Goal: Task Accomplishment & Management: Manage account settings

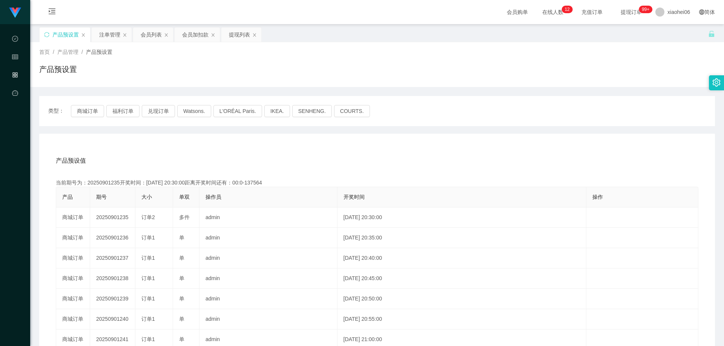
drag, startPoint x: 156, startPoint y: 77, endPoint x: 132, endPoint y: 70, distance: 25.1
click at [155, 76] on div "产品预设置" at bounding box center [377, 72] width 676 height 17
click at [47, 33] on icon "图标: sync" at bounding box center [46, 34] width 5 height 5
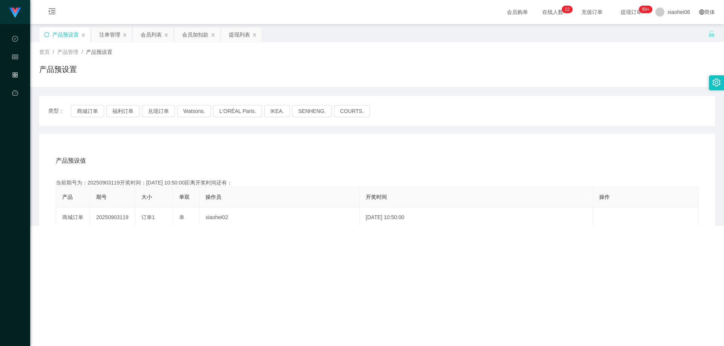
click at [257, 75] on div "产品预设置" at bounding box center [377, 72] width 676 height 17
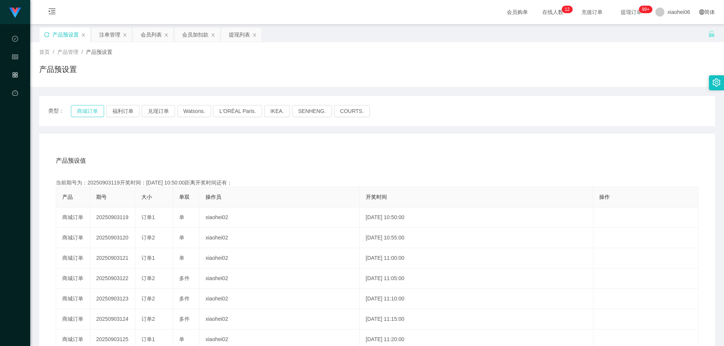
click at [84, 112] on button "商城订单" at bounding box center [87, 111] width 33 height 12
click at [185, 149] on div "产品预设值 添加期号 当前期号为：20250903119开奖时间：[DATE] 10:50:00距离开奖时间还有：04:44 产品 期号 大小 单双 操作员 …" at bounding box center [377, 289] width 676 height 311
click at [166, 148] on div "产品预设值 添加期号 当前期号为：20250903119开奖时间：[DATE] 10:50:00距离开奖时间还有：04:42 产品 期号 大小 单双 操作员 …" at bounding box center [377, 289] width 676 height 311
click at [109, 185] on div "当前期号为：20250903119开奖时间：[DATE] 10:50:00距离开奖时间还有：04:41" at bounding box center [377, 183] width 642 height 8
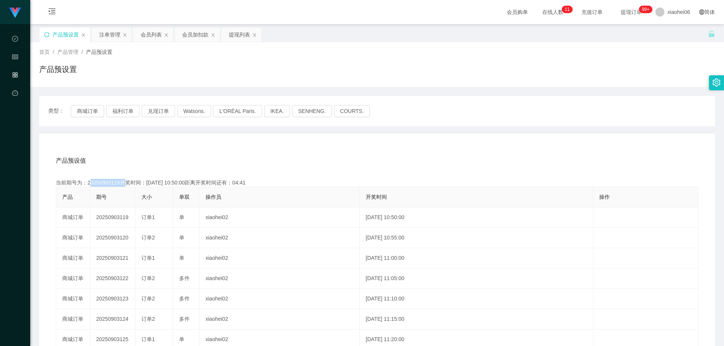
copy div "20250903119"
drag, startPoint x: 370, startPoint y: 153, endPoint x: 520, endPoint y: 83, distance: 165.5
click at [371, 153] on div "产品预设值 添加期号" at bounding box center [377, 160] width 642 height 21
click at [107, 182] on div "当前期号为：20250903119开奖时间：[DATE] 10:50:00距离开奖时间还有：04:39" at bounding box center [377, 183] width 642 height 8
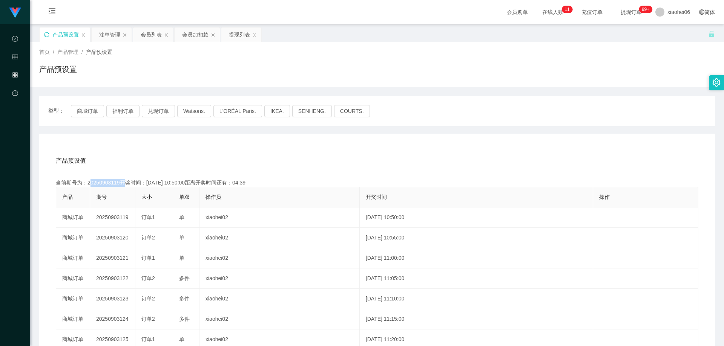
copy div "20250903119"
click at [109, 39] on div "注单管理" at bounding box center [109, 35] width 21 height 14
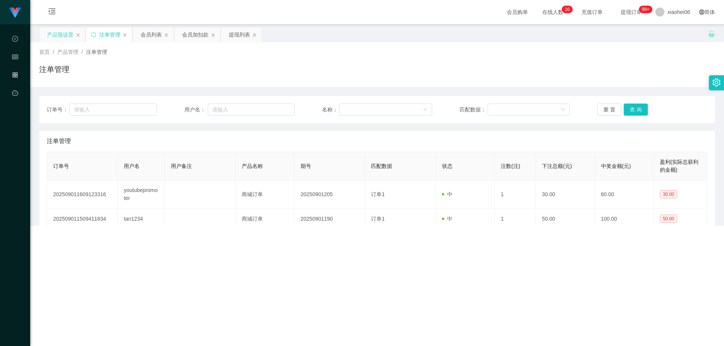
click at [431, 81] on div "注单管理" at bounding box center [377, 72] width 676 height 17
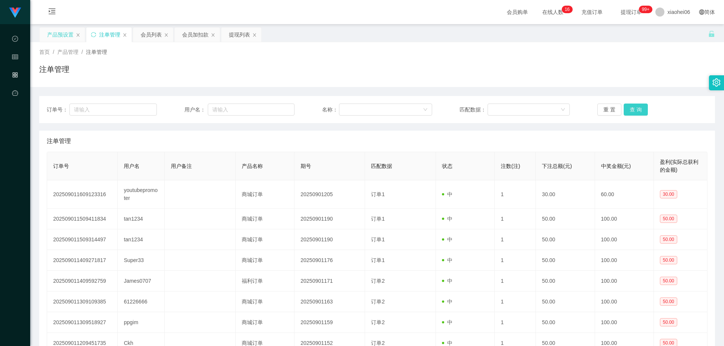
click at [629, 110] on button "查 询" at bounding box center [636, 110] width 24 height 12
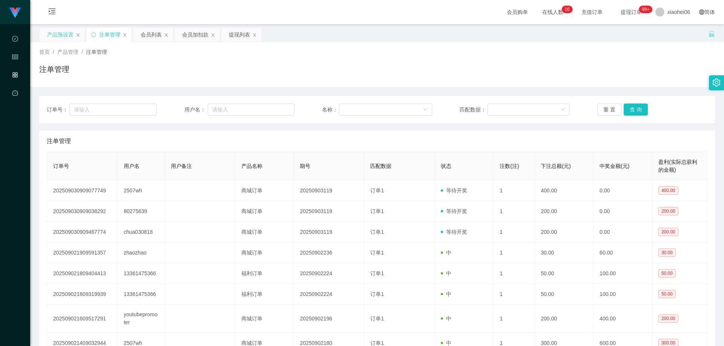
click at [588, 138] on div "注单管理" at bounding box center [377, 141] width 660 height 21
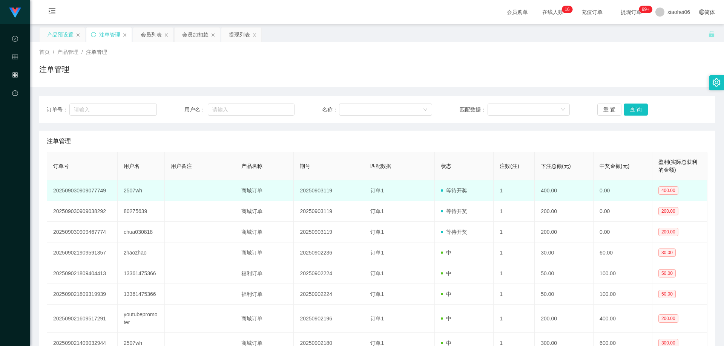
click at [134, 192] on td "2507wh" at bounding box center [141, 191] width 47 height 21
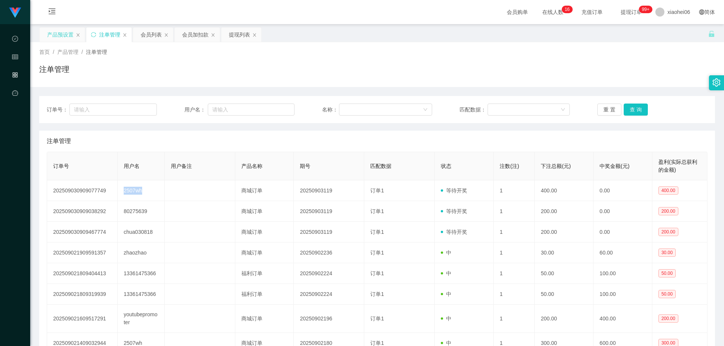
copy td "2507wh"
click at [151, 37] on div "会员列表" at bounding box center [151, 35] width 21 height 14
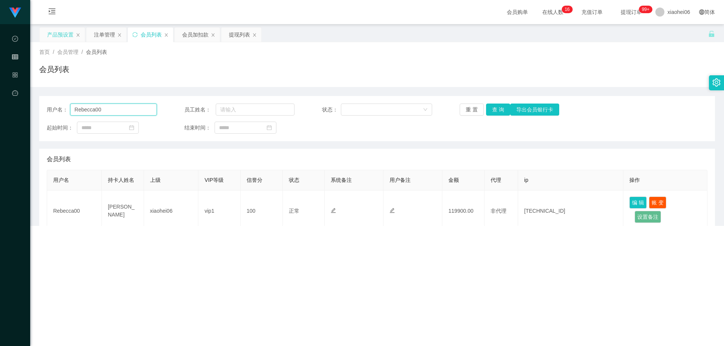
click at [118, 108] on input "Rebecca00" at bounding box center [113, 110] width 87 height 12
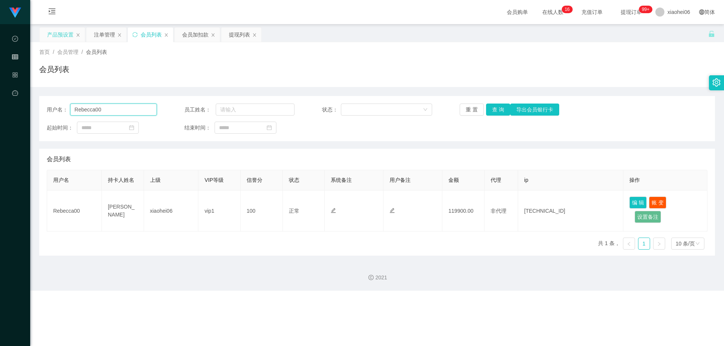
paste input "2507wh"
type input "2507wh"
click at [499, 110] on button "查 询" at bounding box center [498, 110] width 24 height 12
click at [443, 141] on div "用户名： 2507wh 员工姓名： 状态： 重 置 查 询 导出会员银行卡 起始时间： 结束时间： 会员列表 用户名 持卡人姓名 上级 VIP等级 信誉分 状…" at bounding box center [377, 176] width 676 height 160
click at [458, 90] on div "用户名： 2507wh 员工姓名： 状态： 重 置 查 询 导出会员银行卡 起始时间： 结束时间： 会员列表 用户名 持卡人姓名 上级 VIP等级 信誉分 状…" at bounding box center [377, 171] width 676 height 169
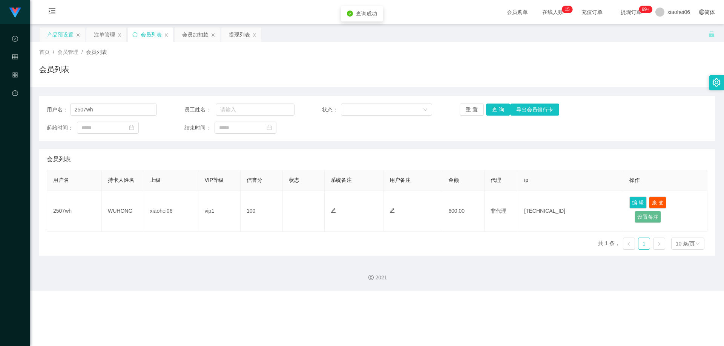
click at [54, 38] on div "产品预设置" at bounding box center [60, 35] width 26 height 14
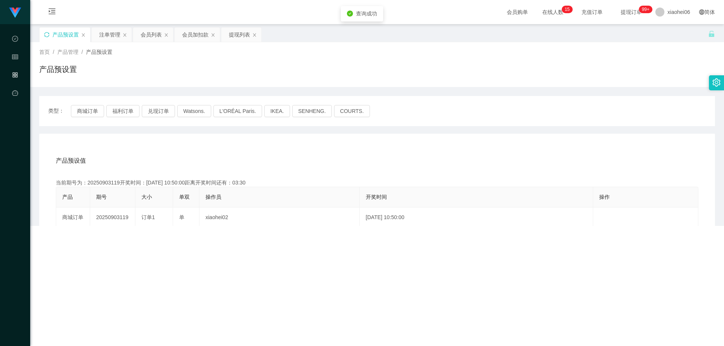
click at [446, 64] on div "产品预设置" at bounding box center [377, 72] width 676 height 17
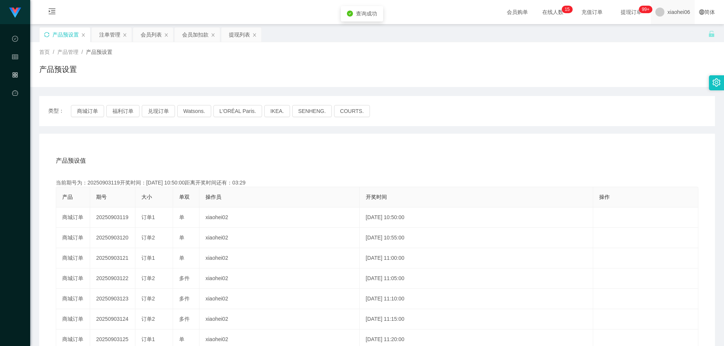
drag, startPoint x: 500, startPoint y: 51, endPoint x: 667, endPoint y: 0, distance: 174.5
click at [501, 51] on div "首页 / 产品管理 / 产品预设置 /" at bounding box center [377, 52] width 676 height 8
click at [198, 165] on div "产品预设值 添加期号" at bounding box center [377, 160] width 642 height 21
click at [196, 164] on div "产品预设值 添加期号" at bounding box center [377, 160] width 642 height 21
click at [112, 40] on div "注单管理" at bounding box center [109, 35] width 21 height 14
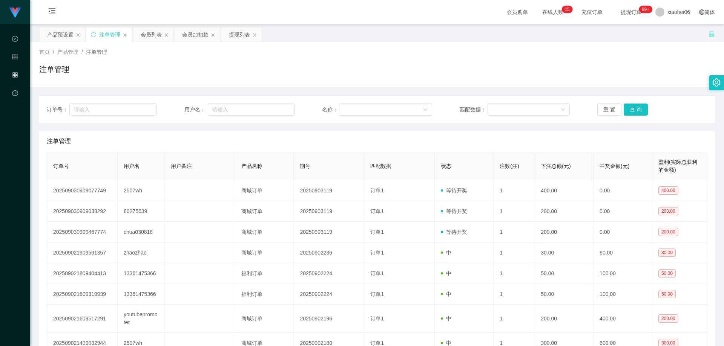
click at [449, 145] on div "注单管理" at bounding box center [377, 141] width 660 height 21
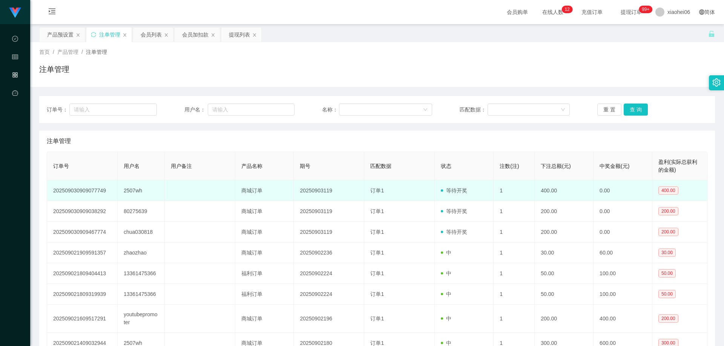
drag, startPoint x: 342, startPoint y: 192, endPoint x: 543, endPoint y: 135, distance: 209.4
click at [342, 192] on td "20250903119" at bounding box center [329, 191] width 70 height 21
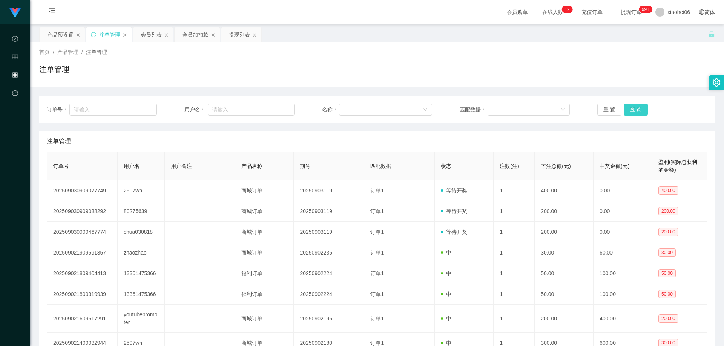
drag, startPoint x: 631, startPoint y: 108, endPoint x: 585, endPoint y: 133, distance: 52.1
click at [631, 108] on button "查 询" at bounding box center [636, 110] width 24 height 12
click at [569, 134] on div "注单管理" at bounding box center [377, 141] width 660 height 21
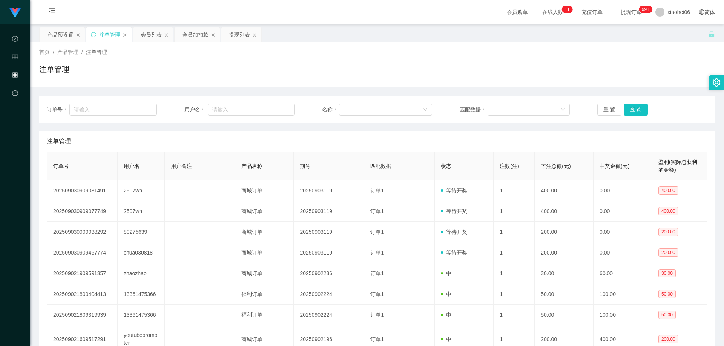
click at [451, 146] on div "注单管理" at bounding box center [377, 141] width 660 height 21
click at [448, 139] on div "注单管理" at bounding box center [377, 141] width 660 height 21
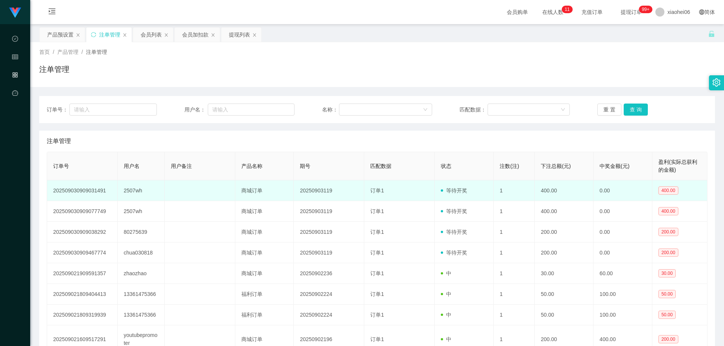
click at [129, 190] on td "2507wh" at bounding box center [141, 191] width 47 height 21
copy td "2507wh"
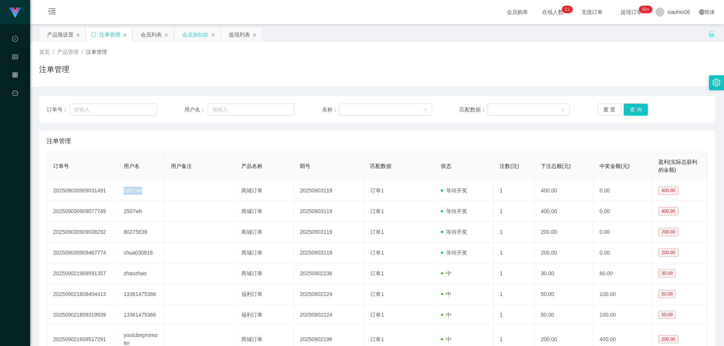
click at [191, 32] on div "会员加扣款" at bounding box center [195, 35] width 26 height 14
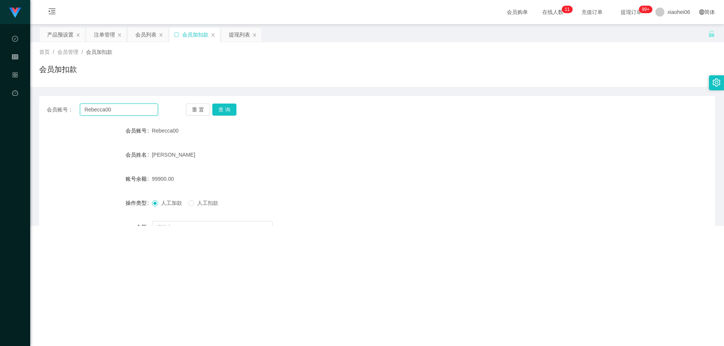
click at [120, 109] on input "Rebecca00" at bounding box center [119, 110] width 78 height 12
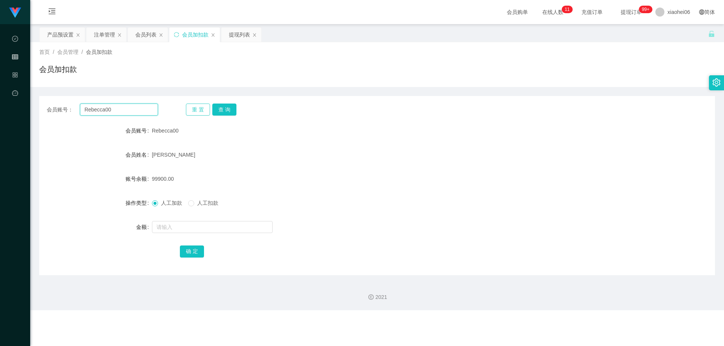
paste input "2507wh"
type input "2507wh"
drag, startPoint x: 217, startPoint y: 109, endPoint x: 231, endPoint y: 123, distance: 19.7
click at [218, 108] on button "查 询" at bounding box center [224, 110] width 24 height 12
click at [248, 146] on form "会员账号 2507wh 会员姓名 WUHONG 账号余额 200.00 操作类型 人工加款 人工扣款 金额 确 定" at bounding box center [377, 191] width 676 height 136
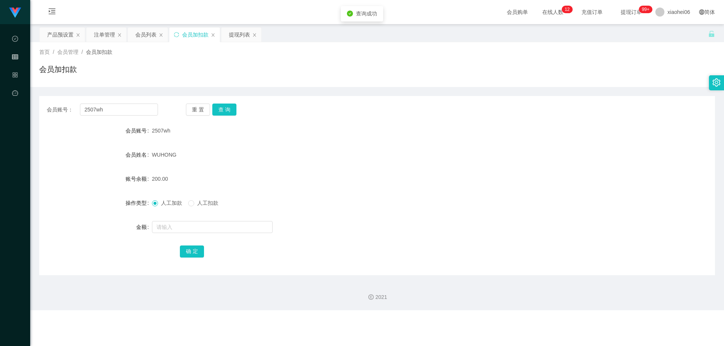
click at [239, 150] on div "WUHONG" at bounding box center [349, 154] width 394 height 15
click at [213, 200] on span "人工扣款" at bounding box center [207, 203] width 27 height 6
drag, startPoint x: 250, startPoint y: 169, endPoint x: 420, endPoint y: 101, distance: 182.6
click at [250, 169] on form "会员账号 2507wh 会员姓名 WUHONG 账号余额 200.00 操作类型 人工加款 人工扣款 金额 确 定" at bounding box center [377, 191] width 676 height 136
click at [226, 110] on button "查 询" at bounding box center [224, 110] width 24 height 12
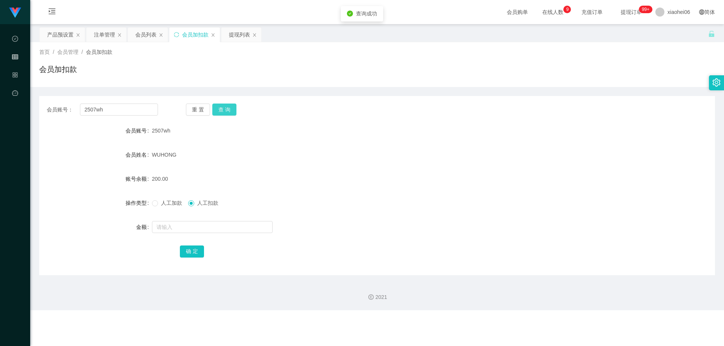
click at [226, 110] on button "查 询" at bounding box center [224, 110] width 24 height 12
click at [291, 133] on div "2507wh" at bounding box center [349, 130] width 394 height 15
click at [302, 134] on div "2507wh" at bounding box center [349, 130] width 394 height 15
click at [222, 112] on button "查 询" at bounding box center [224, 110] width 24 height 12
click at [257, 132] on div "2507wh" at bounding box center [349, 130] width 394 height 15
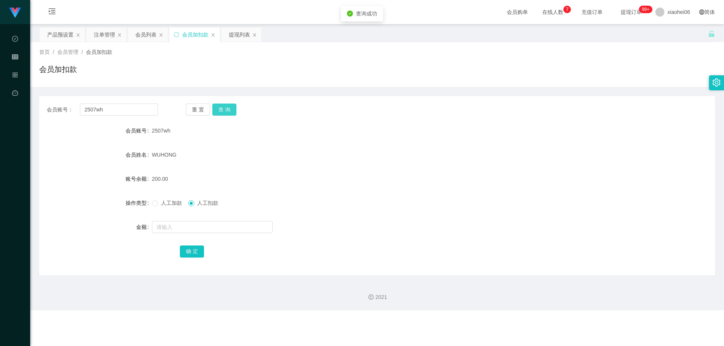
click at [233, 112] on button "查 询" at bounding box center [224, 110] width 24 height 12
click at [228, 109] on button "查 询" at bounding box center [228, 110] width 32 height 12
click at [228, 110] on button "查 询" at bounding box center [224, 110] width 24 height 12
click at [291, 122] on div "会员账号： 2507wh 重 置 查 询 会员账号 2507wh 会员姓名 [PERSON_NAME] 账号余额 200.00 操作类型 人工加款 人工扣款 …" at bounding box center [377, 185] width 676 height 179
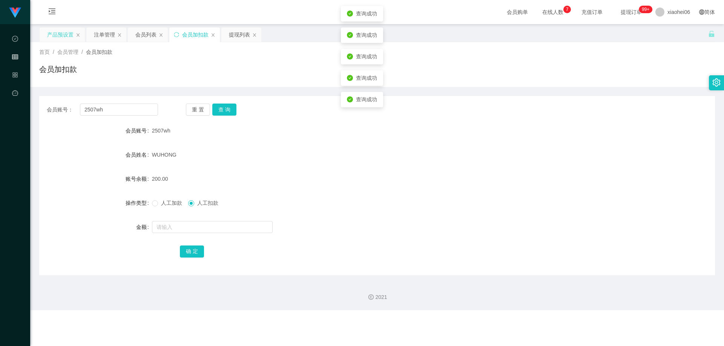
click at [66, 34] on div "产品预设置" at bounding box center [60, 35] width 26 height 14
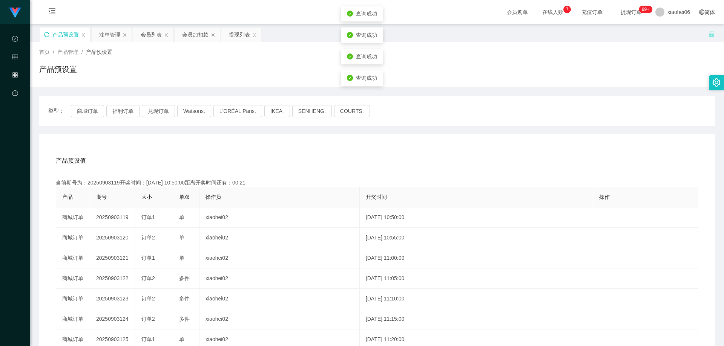
click at [327, 135] on div "产品预设值 添加期号 当前期号为：20250903119开奖时间：[DATE] 10:50:00距离开奖时间还有：00:21 产品 期号 大小 单双 操作员 …" at bounding box center [377, 289] width 676 height 311
drag, startPoint x: 198, startPoint y: 36, endPoint x: 199, endPoint y: 40, distance: 4.2
click at [198, 36] on div "会员加扣款" at bounding box center [195, 35] width 26 height 14
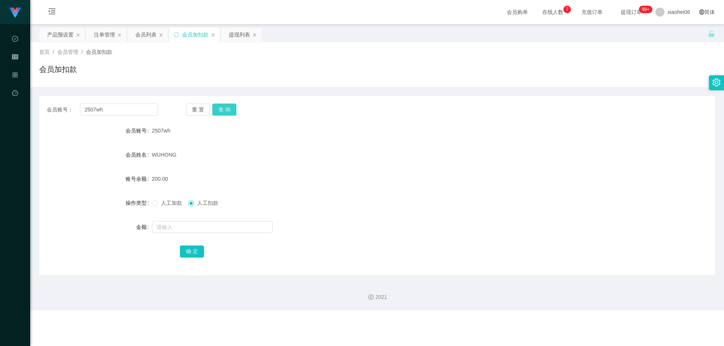
click at [222, 107] on button "查 询" at bounding box center [224, 110] width 24 height 12
click at [271, 136] on div "2507wh" at bounding box center [349, 130] width 394 height 15
click at [224, 112] on button "查 询" at bounding box center [224, 110] width 24 height 12
click at [265, 148] on div "WUHONG" at bounding box center [349, 154] width 394 height 15
click at [187, 222] on input "text" at bounding box center [212, 227] width 121 height 12
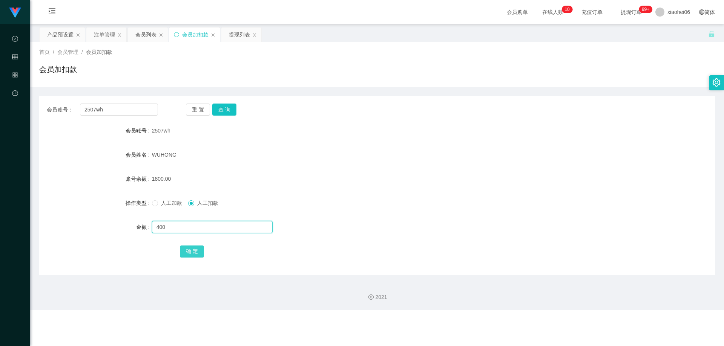
type input "400"
click at [191, 248] on button "确 定" at bounding box center [192, 252] width 24 height 12
click at [355, 175] on div "1400.00" at bounding box center [349, 179] width 394 height 15
